Goal: Task Accomplishment & Management: Use online tool/utility

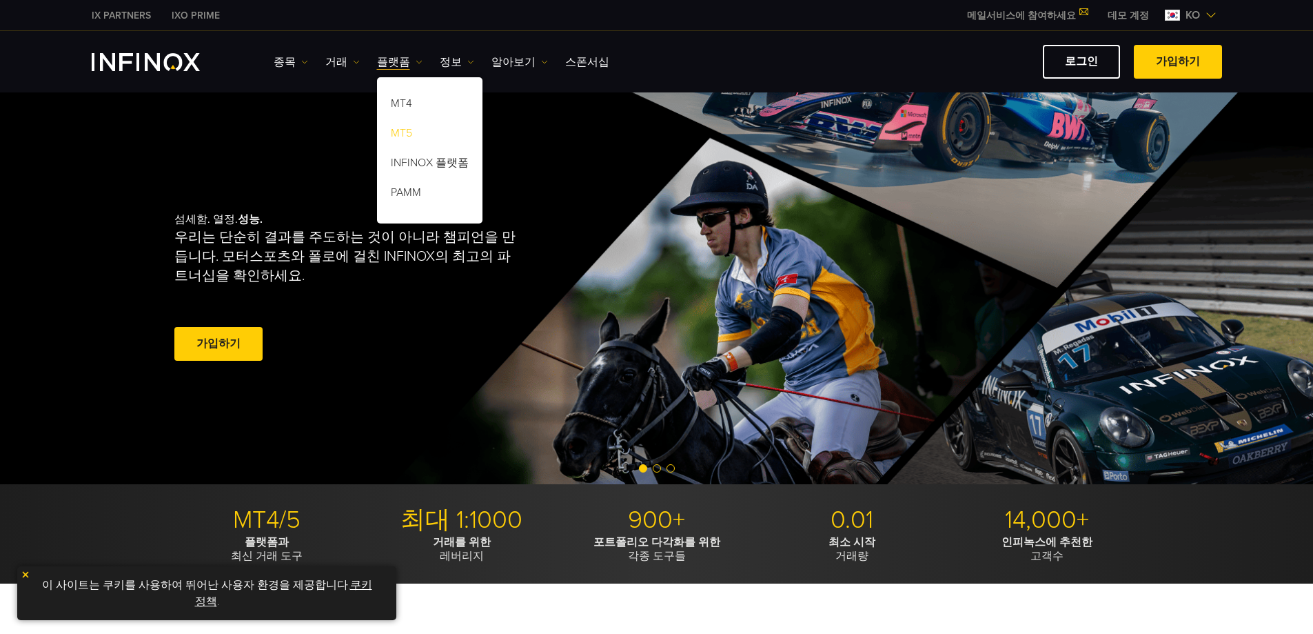
click at [408, 133] on link "MT5" at bounding box center [429, 136] width 105 height 30
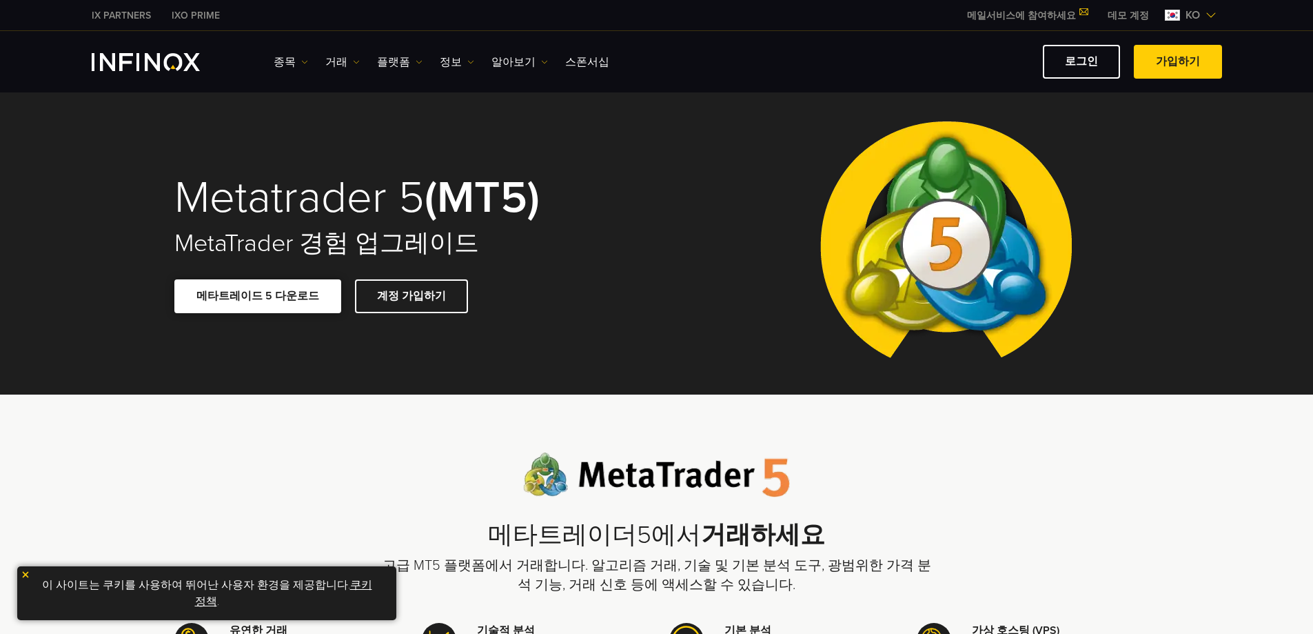
click at [258, 296] on span at bounding box center [258, 296] width 0 height 0
